Goal: Transaction & Acquisition: Purchase product/service

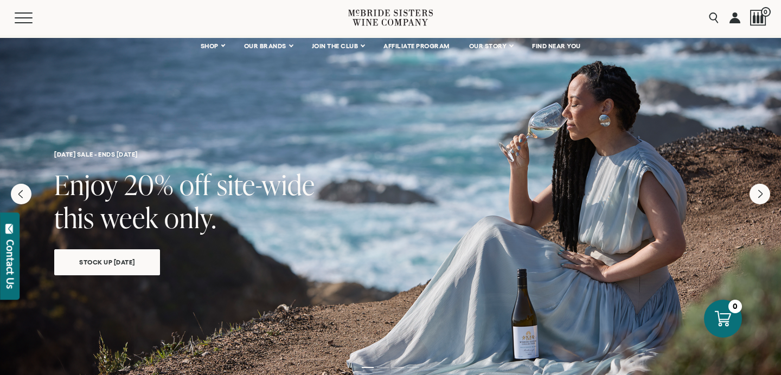
scroll to position [12, 0]
click at [114, 265] on span "Stock Up Today" at bounding box center [107, 263] width 94 height 12
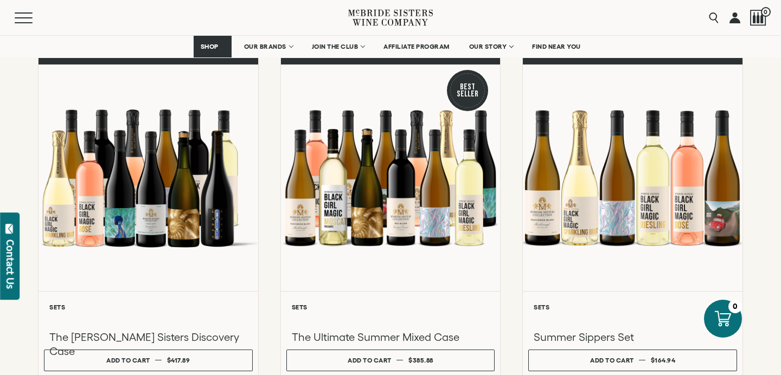
scroll to position [143, 0]
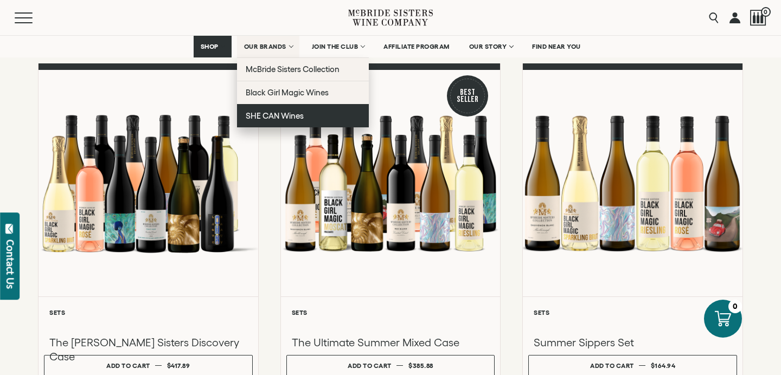
click at [264, 120] on link "SHE CAN Wines" at bounding box center [303, 115] width 132 height 23
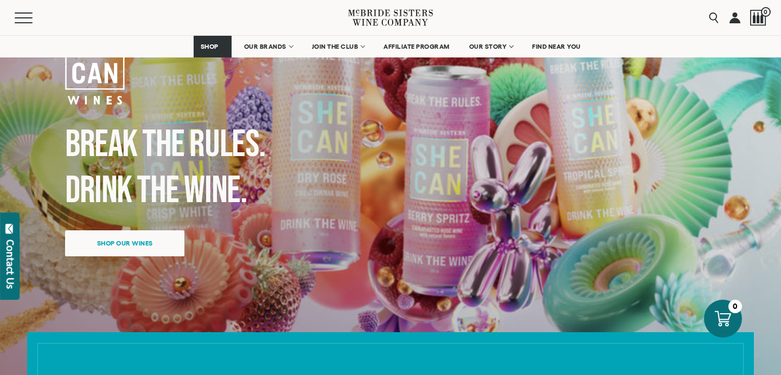
scroll to position [130, 0]
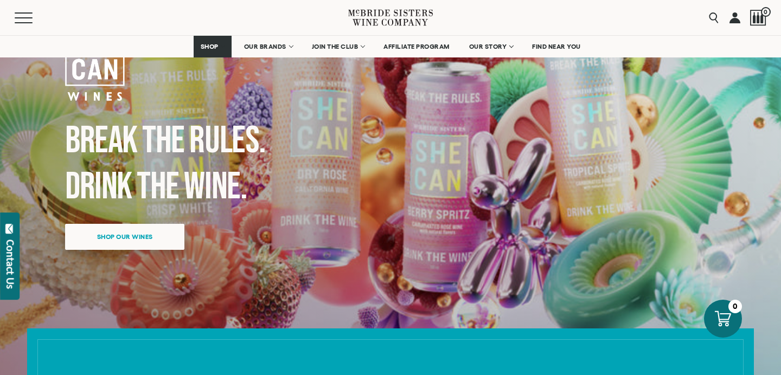
click at [168, 233] on span "Shop our wines" at bounding box center [125, 236] width 94 height 21
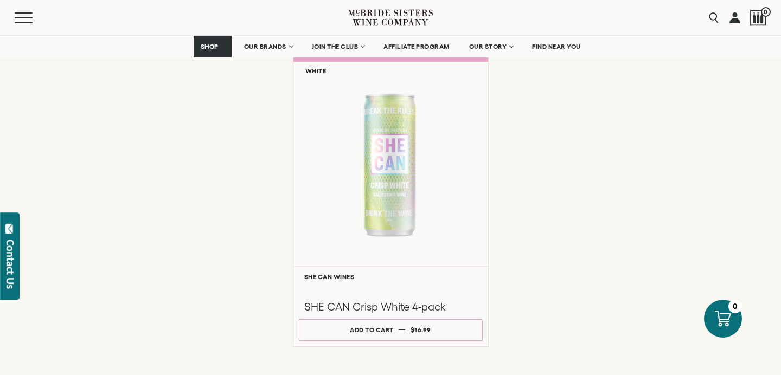
scroll to position [877, 0]
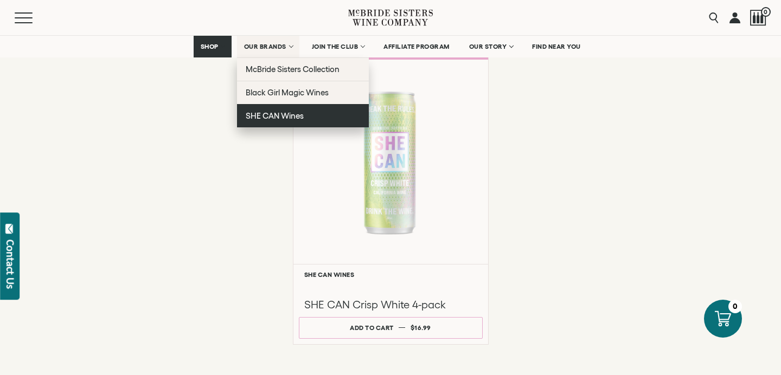
click at [274, 120] on link "SHE CAN Wines" at bounding box center [303, 115] width 132 height 23
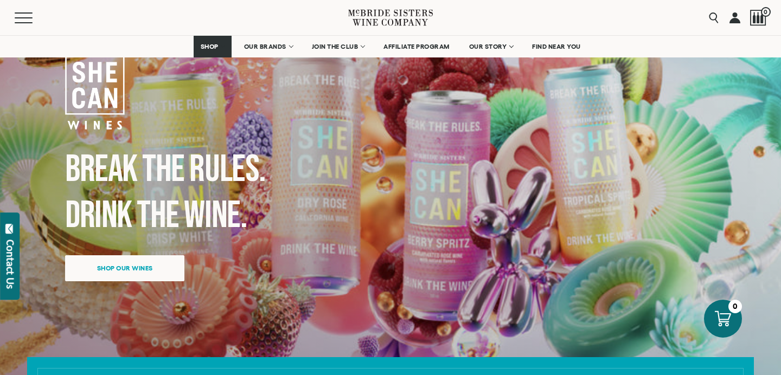
scroll to position [105, 0]
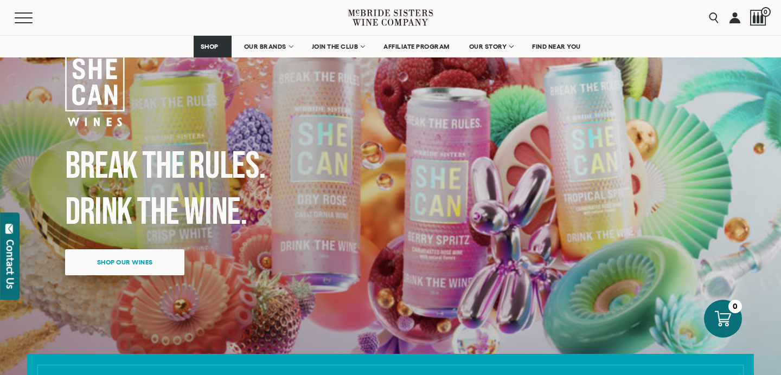
click at [149, 262] on span "Shop our wines" at bounding box center [125, 262] width 94 height 21
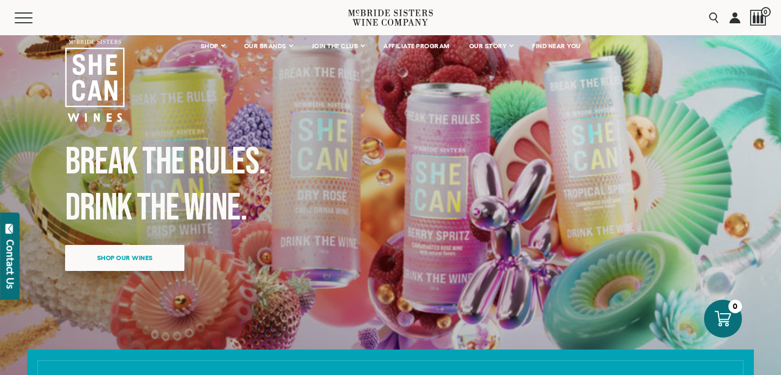
scroll to position [0, 0]
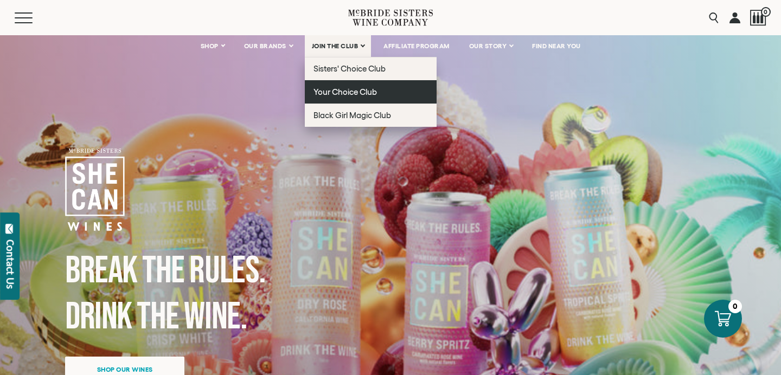
click at [326, 92] on span "Your Choice Club" at bounding box center [345, 91] width 63 height 9
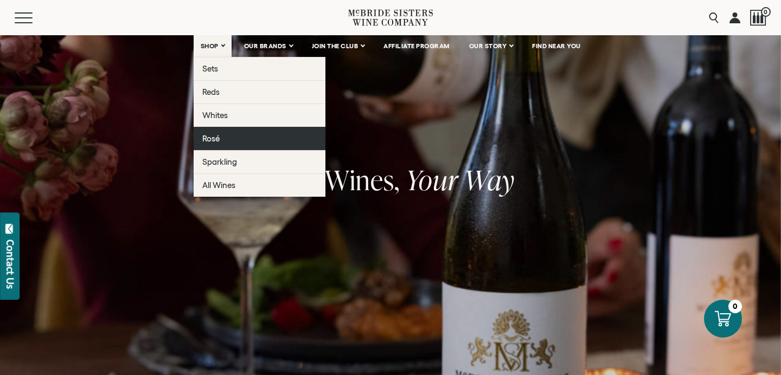
click at [214, 142] on span "Rosé" at bounding box center [210, 138] width 17 height 9
